Goal: Navigation & Orientation: Find specific page/section

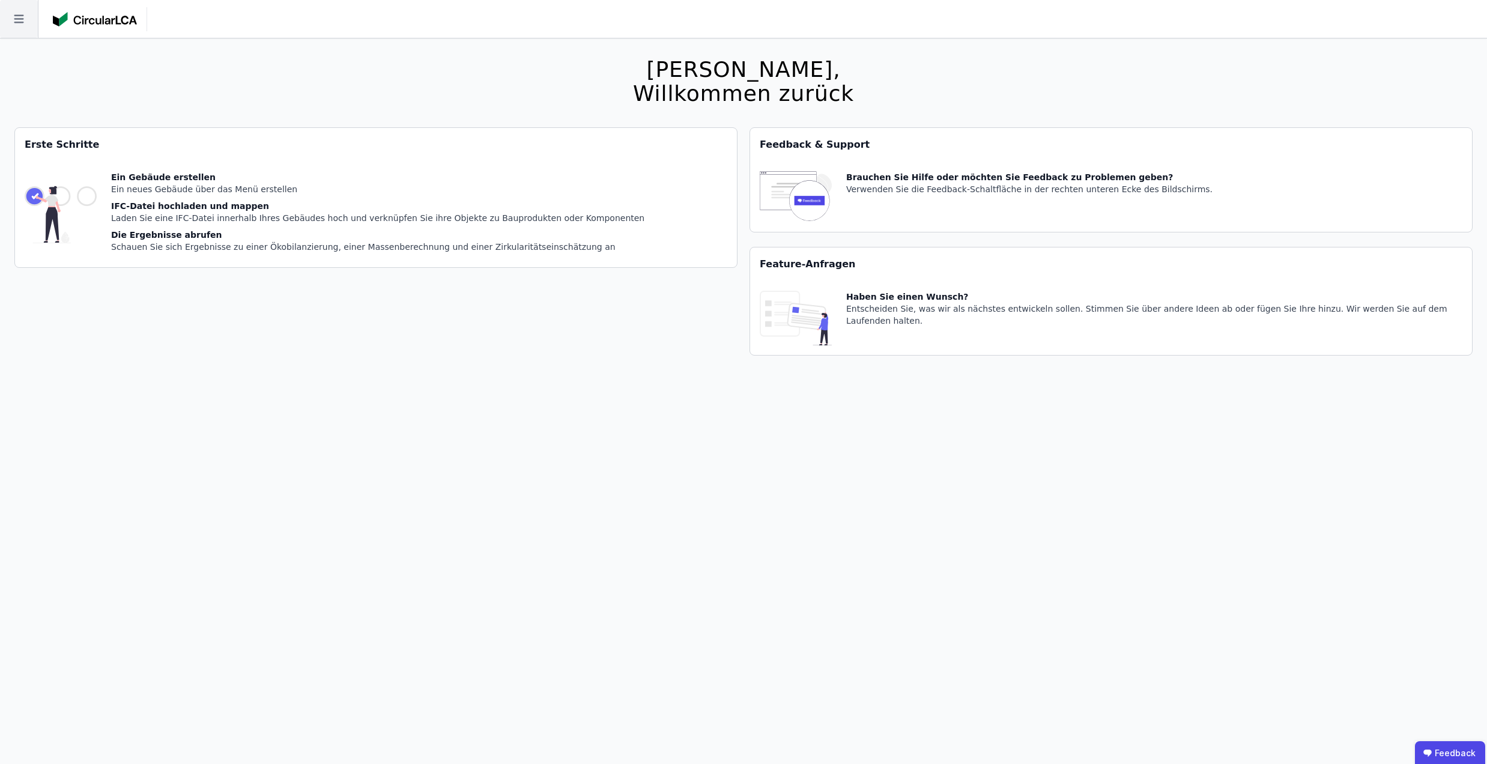
click at [19, 15] on icon at bounding box center [19, 19] width 10 height 8
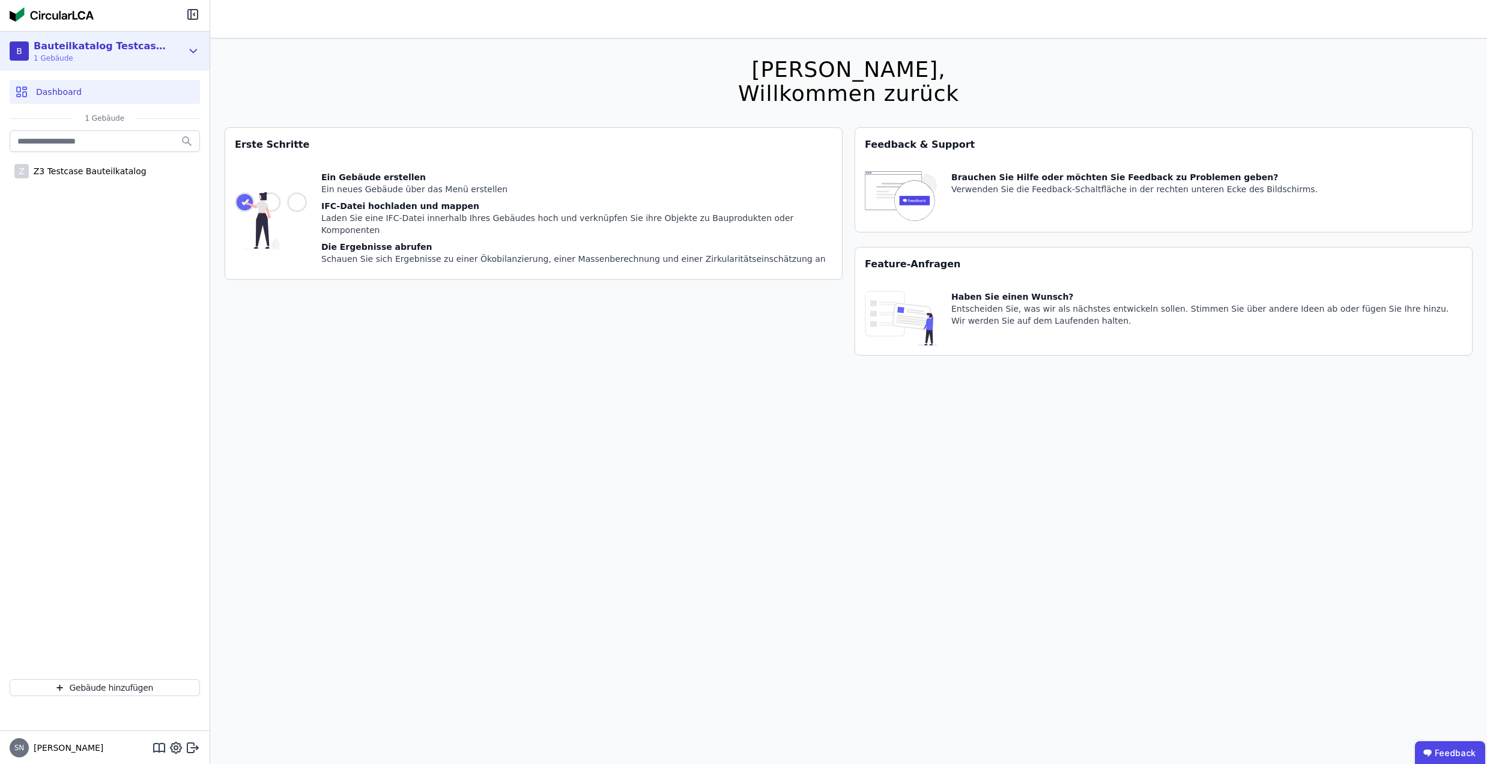
click at [107, 60] on span "1 Gebäude" at bounding box center [103, 58] width 138 height 10
